Goal: Transaction & Acquisition: Purchase product/service

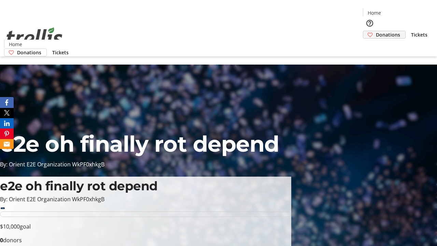
click at [376, 31] on span "Donations" at bounding box center [388, 34] width 24 height 7
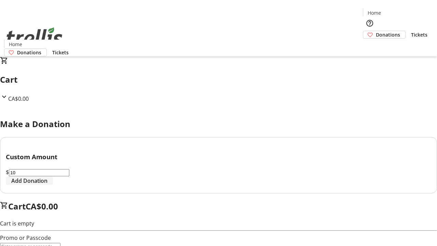
click at [47, 185] on span "Add Donation" at bounding box center [29, 181] width 36 height 8
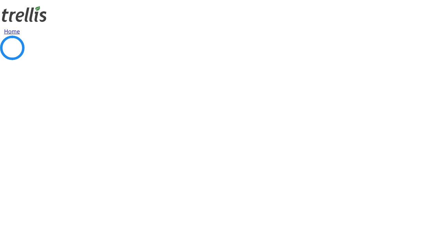
select select "CA"
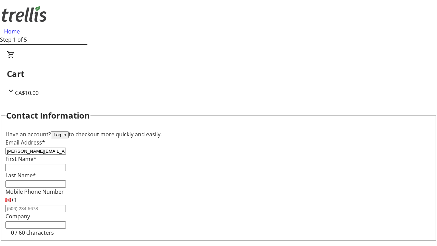
type input "[PERSON_NAME][EMAIL_ADDRESS][DOMAIN_NAME]"
type input "[PERSON_NAME]"
type input "[STREET_ADDRESS][PERSON_NAME]"
type input "Kelowna"
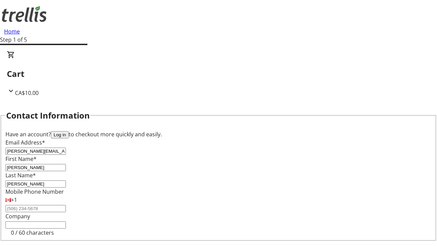
select select "BC"
type input "Kelowna"
type input "V1Y 0C2"
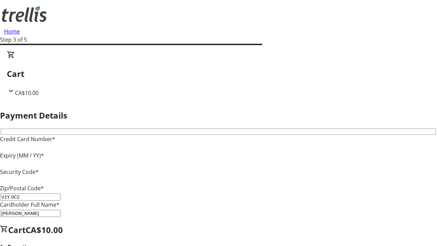
type input "V1Y 0C2"
